Goal: Check status: Check status

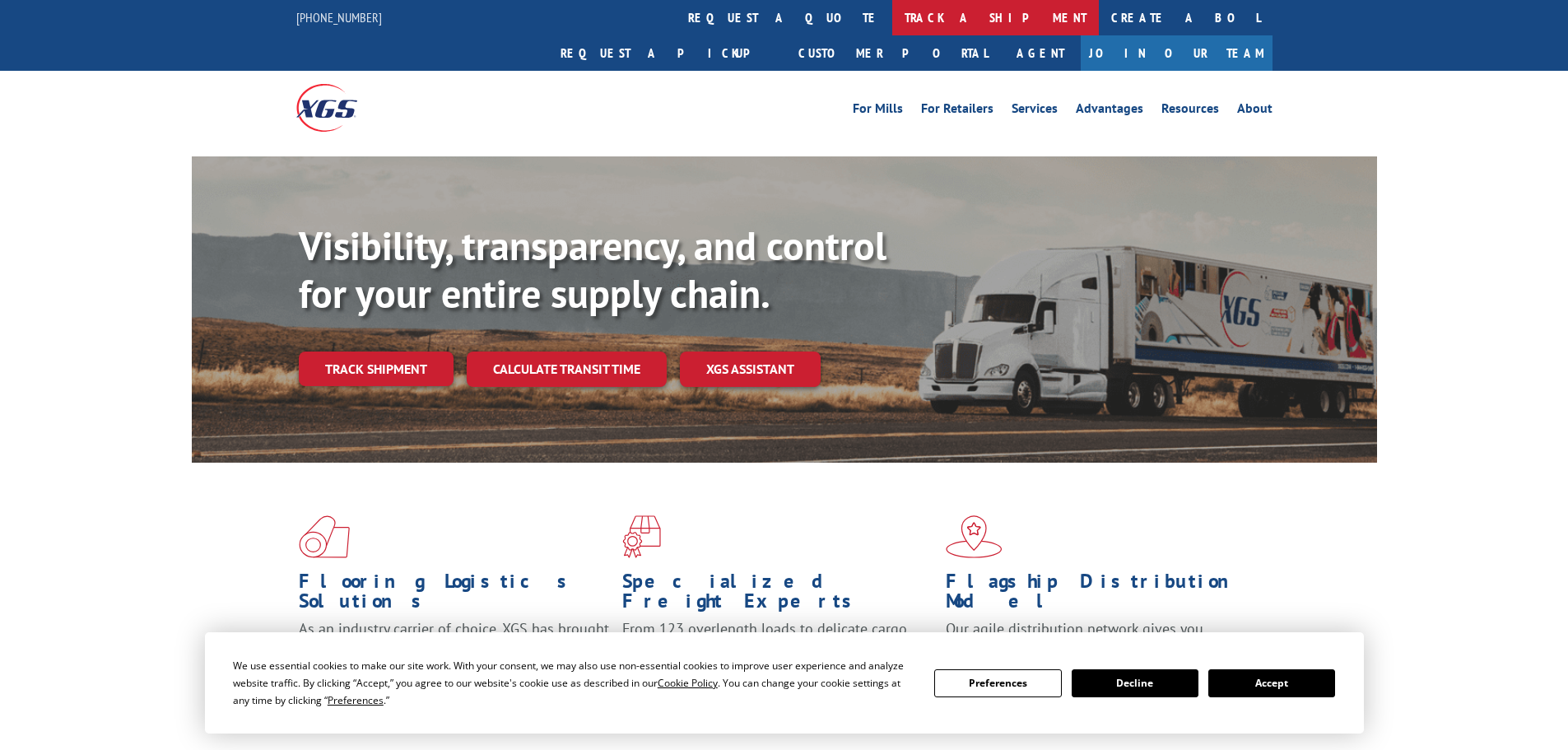
click at [892, 15] on link "track a shipment" at bounding box center [995, 17] width 206 height 36
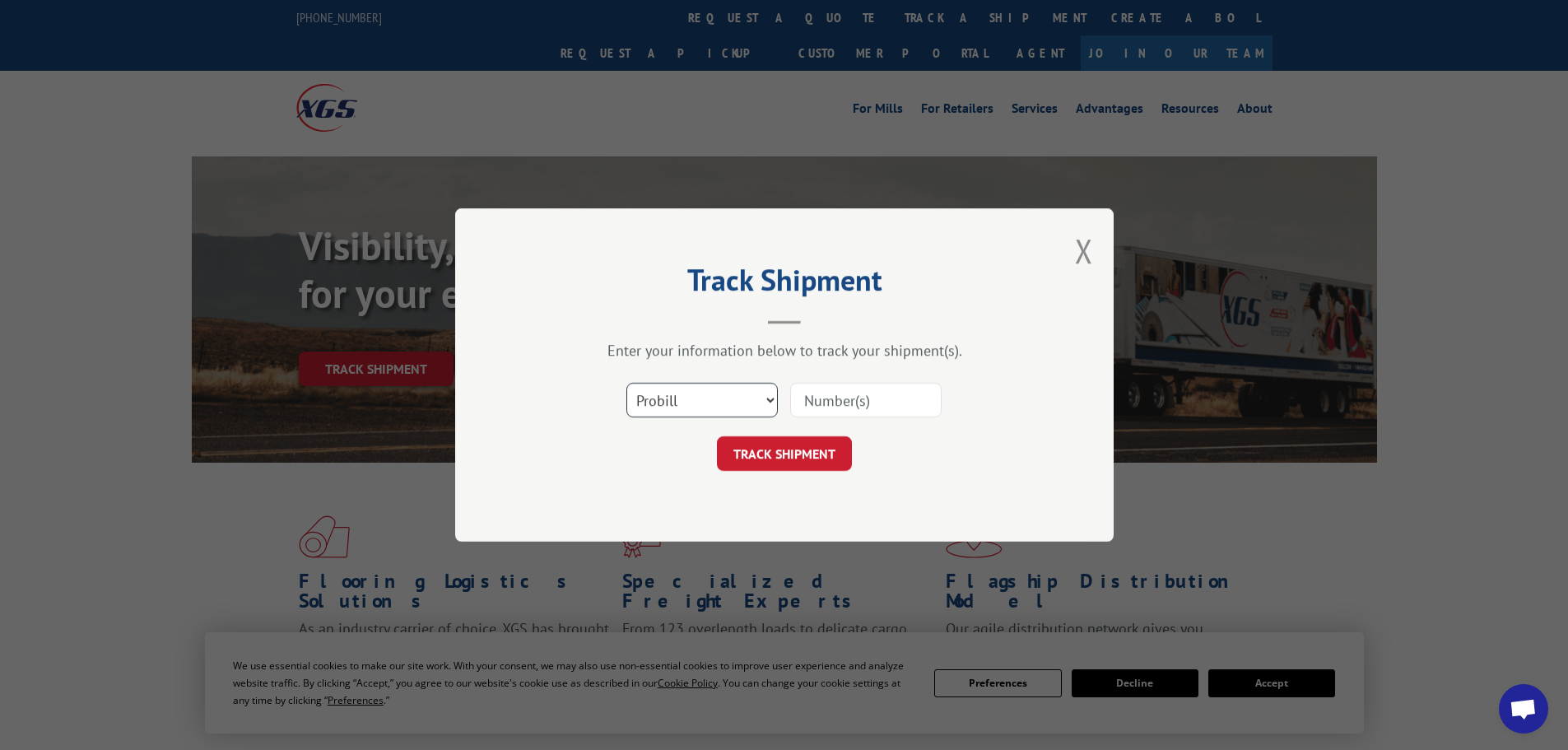
click at [697, 398] on select "Select category... Probill BOL PO" at bounding box center [702, 400] width 151 height 35
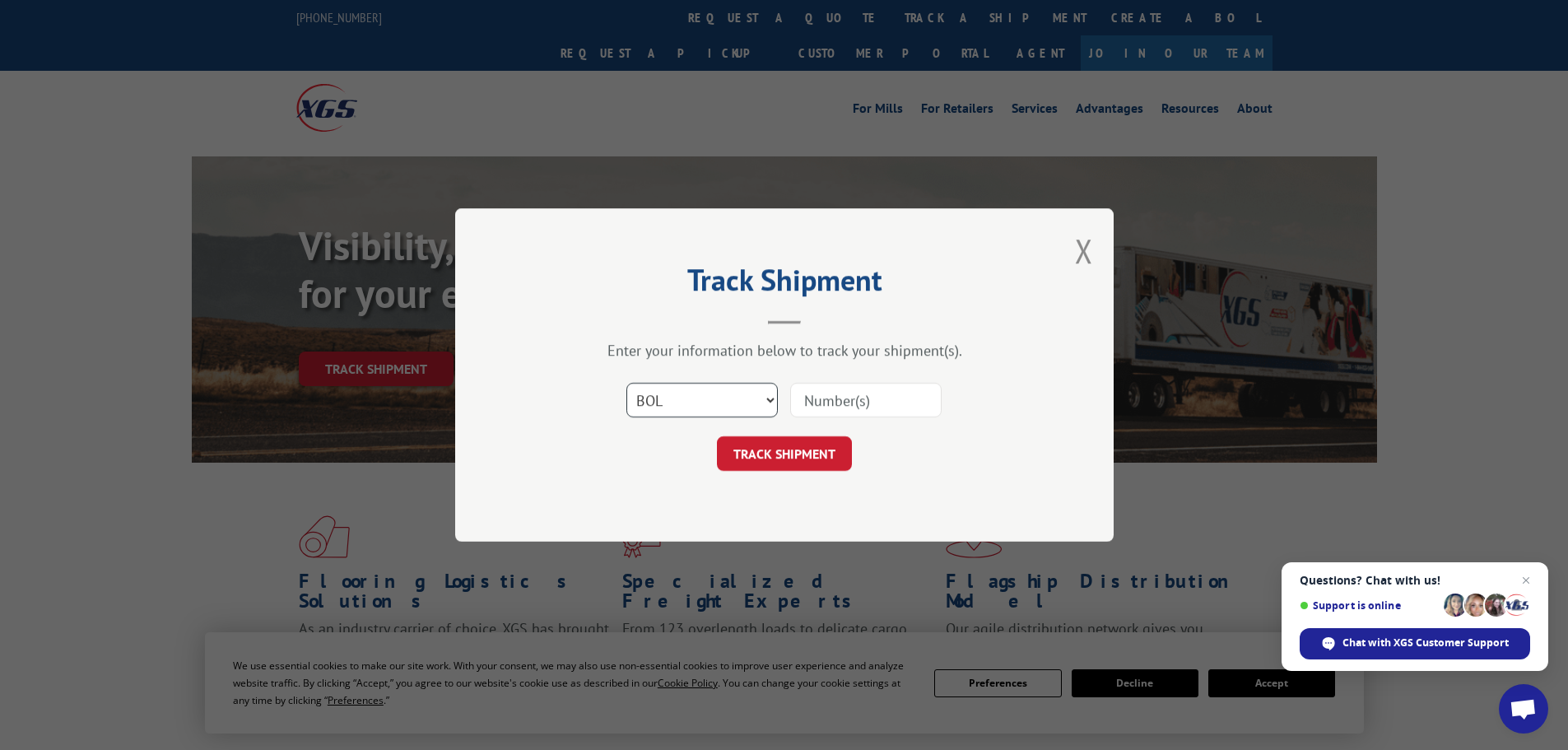
click at [626, 382] on select "Select category... Probill BOL PO" at bounding box center [702, 400] width 151 height 35
click at [734, 392] on select "Select category... Probill BOL PO" at bounding box center [702, 400] width 151 height 35
select select "probill"
click at [626, 382] on select "Select category... Probill BOL PO" at bounding box center [702, 400] width 151 height 35
click at [842, 405] on input at bounding box center [865, 400] width 151 height 35
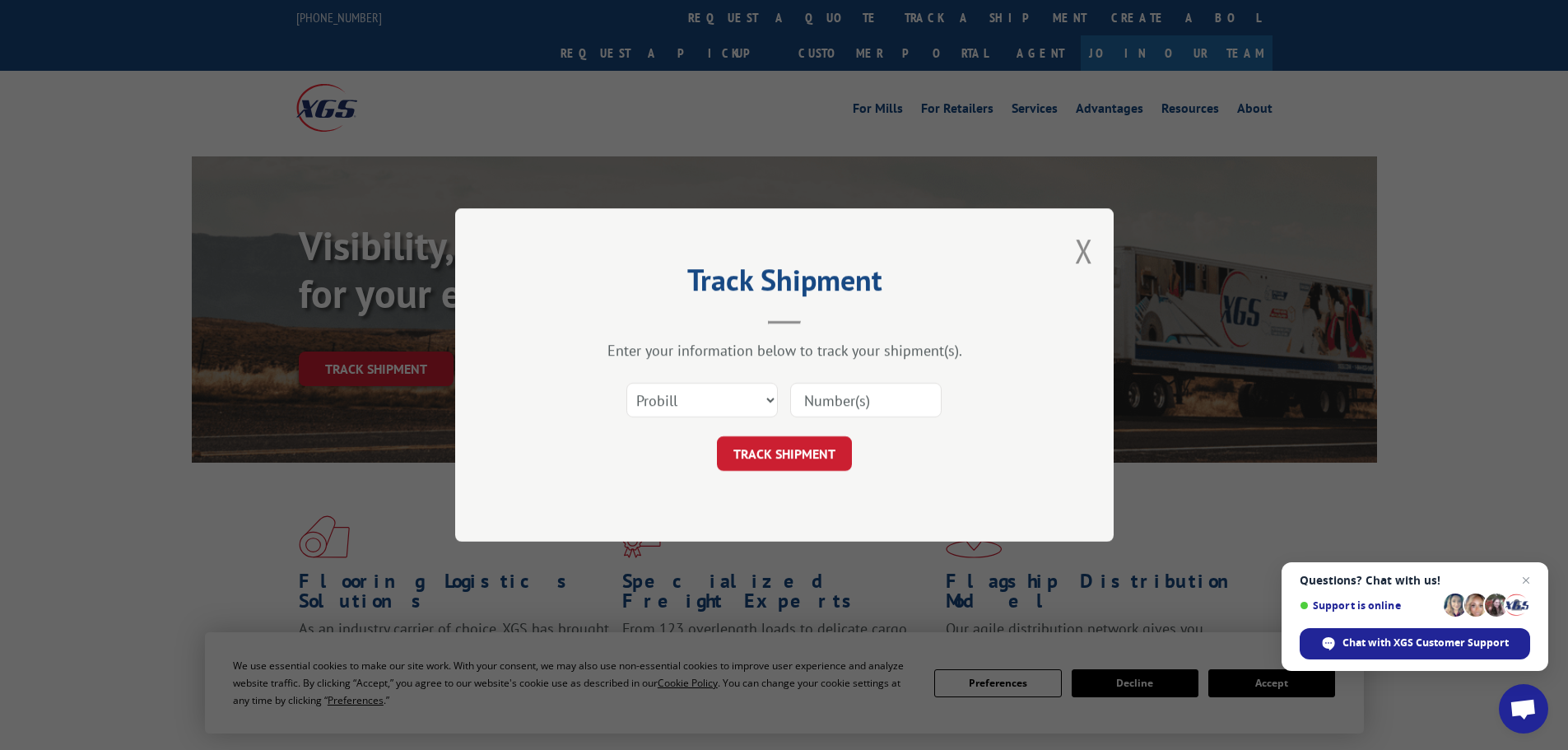
paste input "17342024"
type input "17342024"
click at [806, 437] on button "TRACK SHIPMENT" at bounding box center [784, 454] width 135 height 35
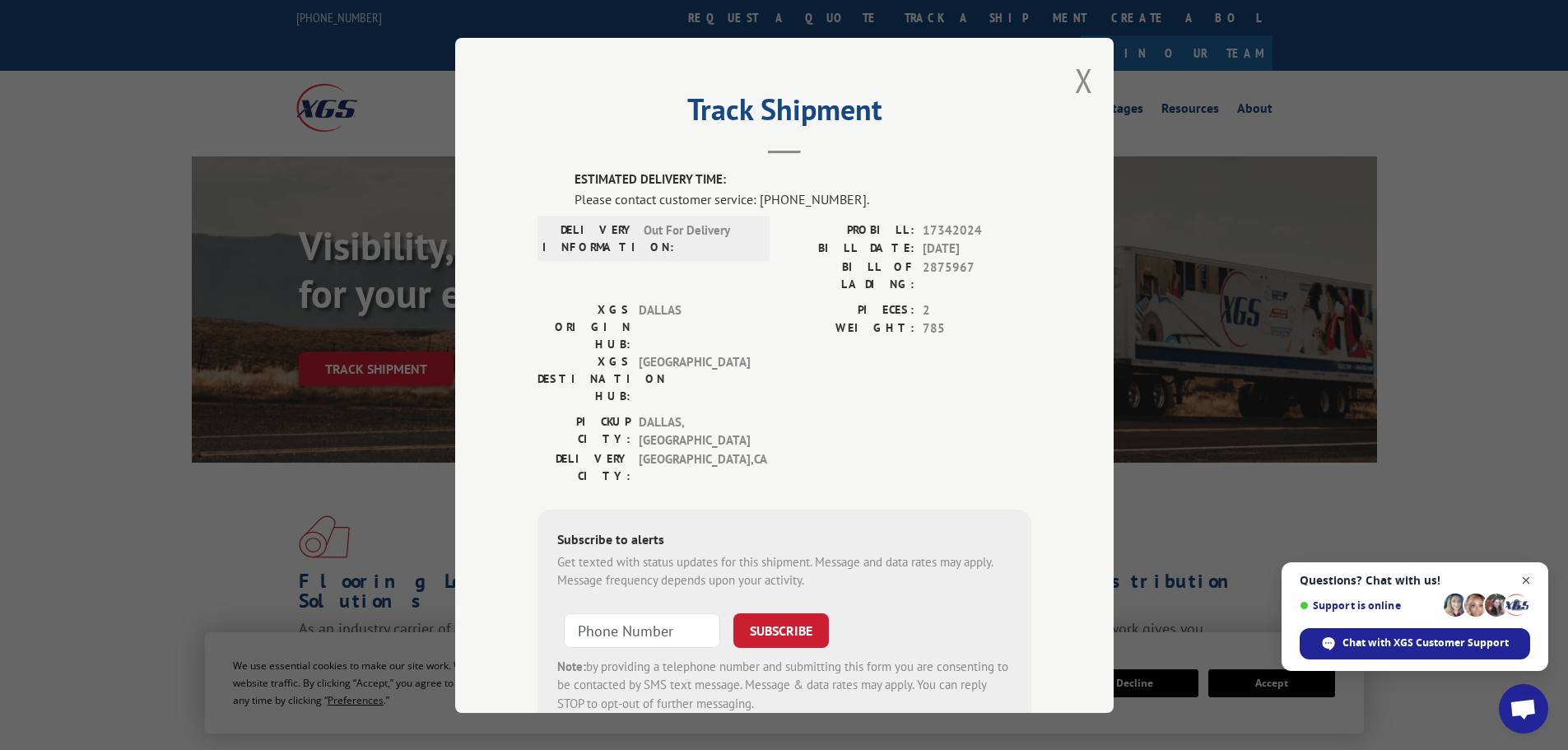
click at [1525, 571] on span "Close chat" at bounding box center [1525, 580] width 20 height 20
